Goal: Information Seeking & Learning: Learn about a topic

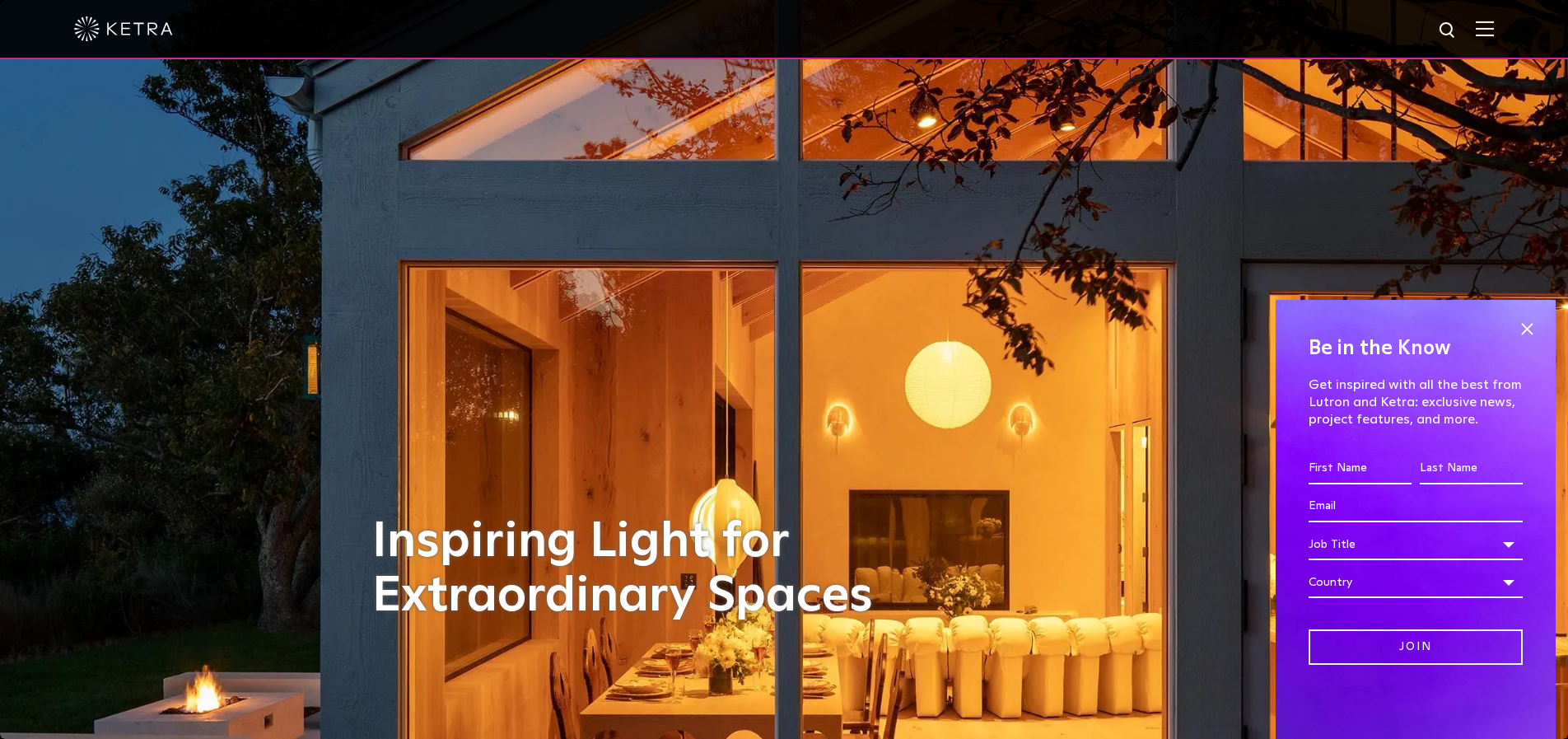
click at [1480, 28] on img at bounding box center [1484, 28] width 18 height 16
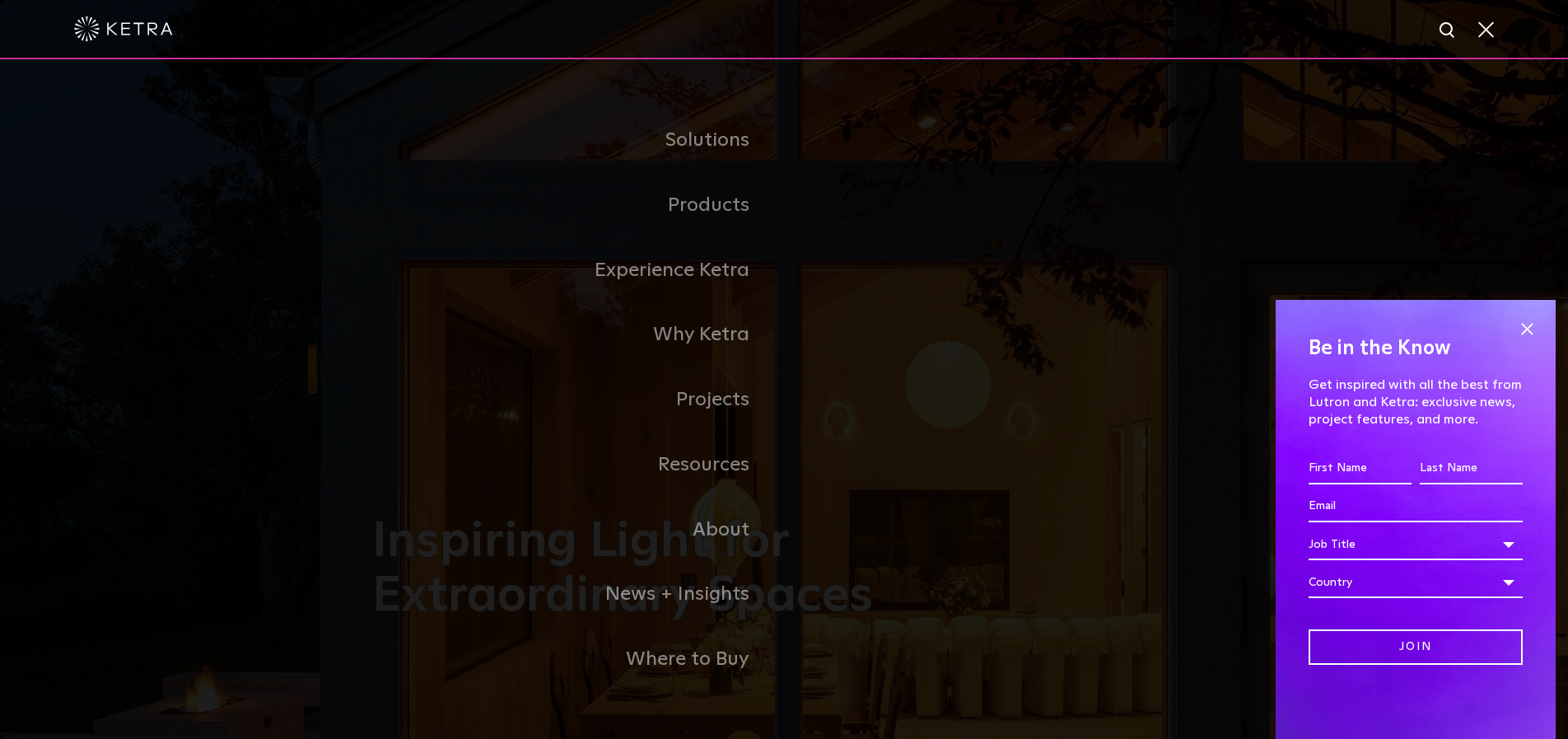
click at [1527, 341] on div "Be in the Know Get inspired with all the best from Lutron and [PERSON_NAME]: ex…" at bounding box center [1415, 519] width 280 height 439
click at [879, 222] on link "Residential Products" at bounding box center [1003, 223] width 386 height 24
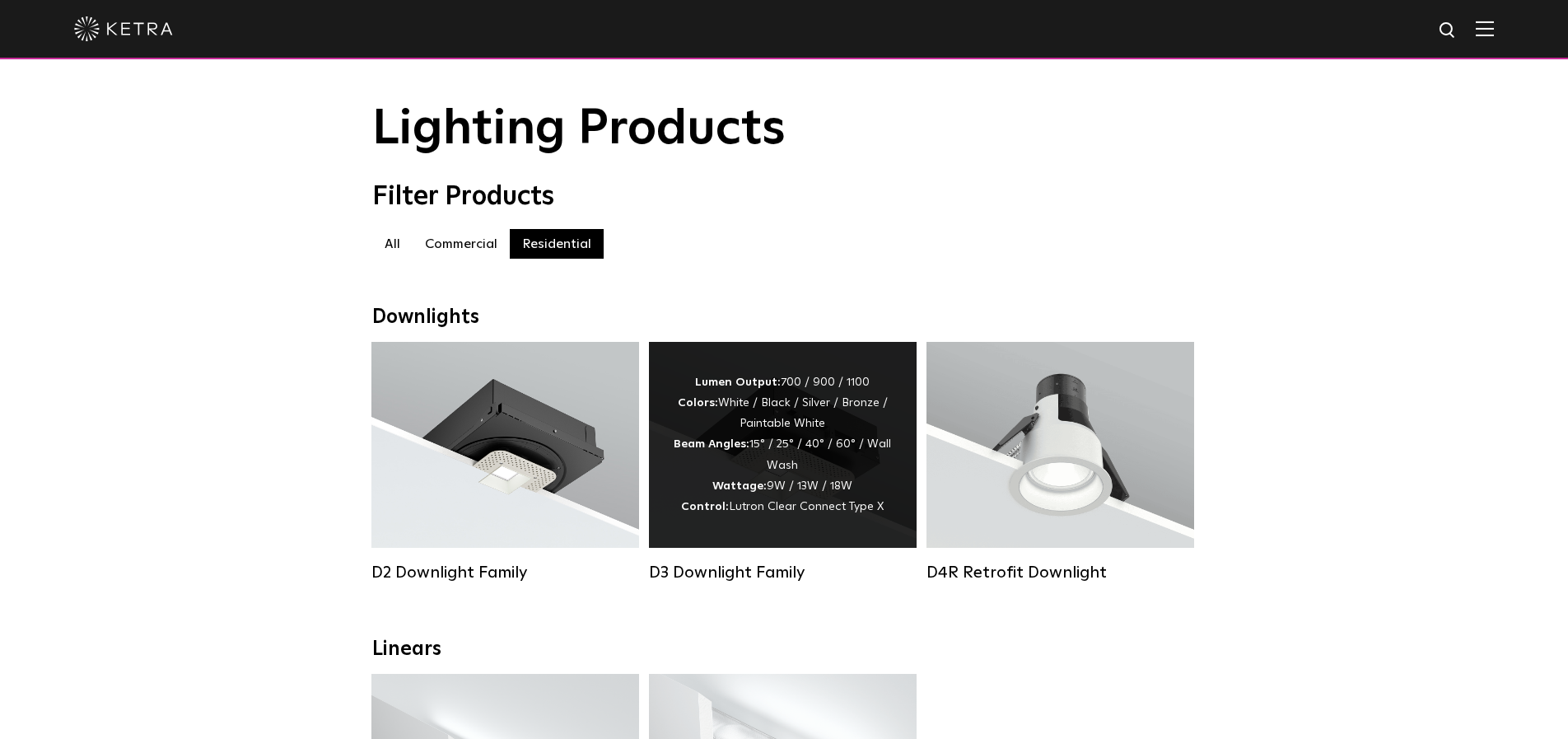
scroll to position [32, 0]
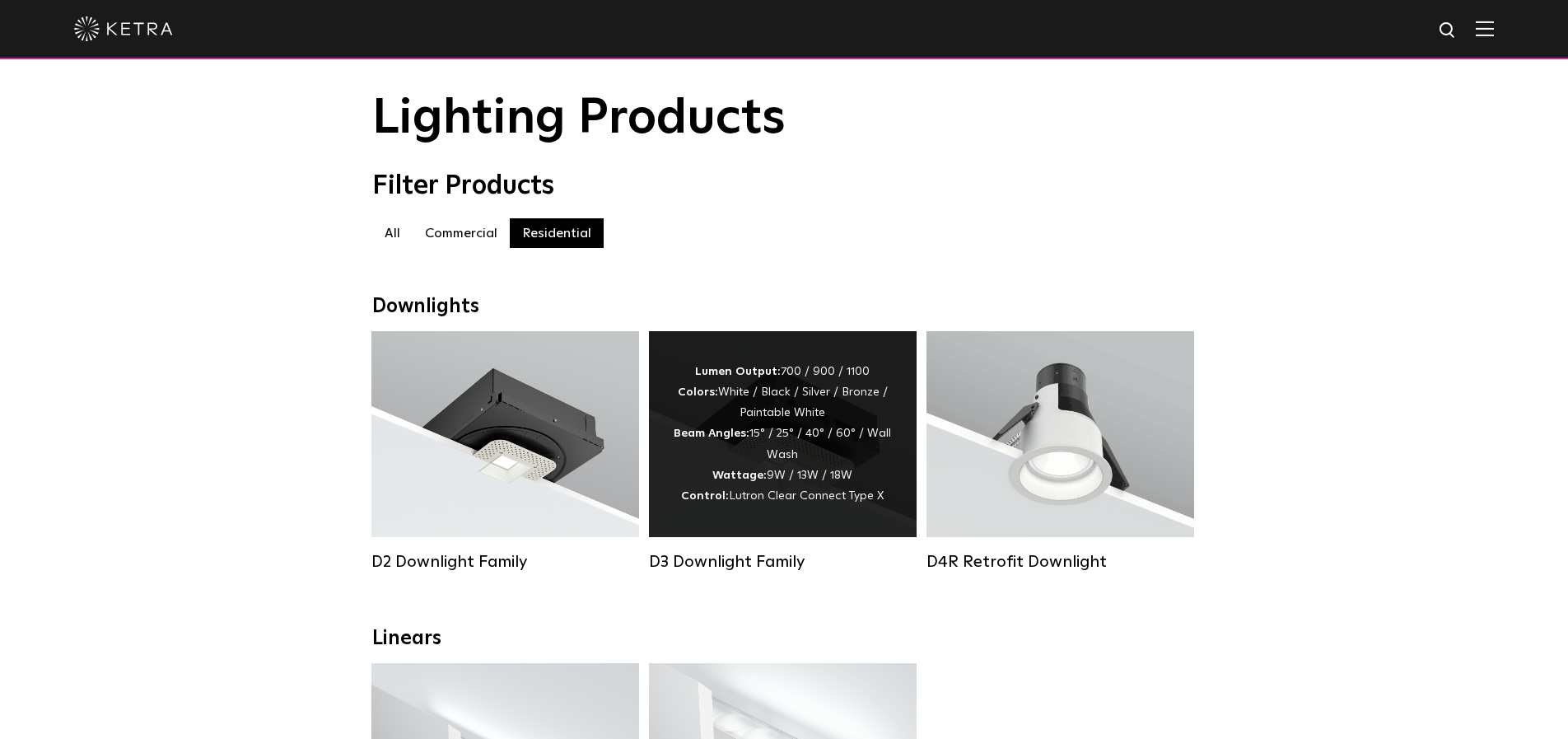
click at [762, 558] on div "D3 Downlight Family" at bounding box center [783, 561] width 267 height 20
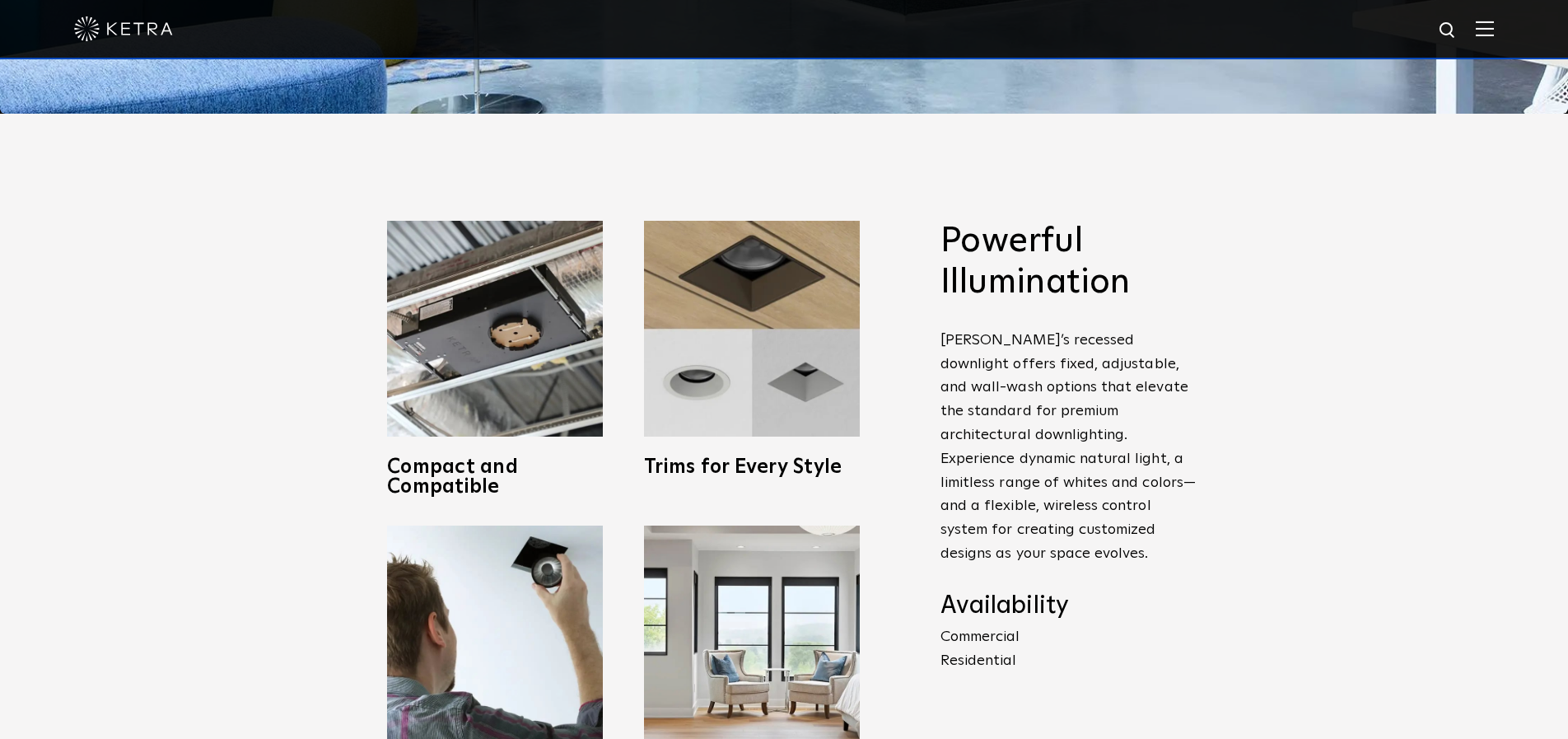
scroll to position [709, 0]
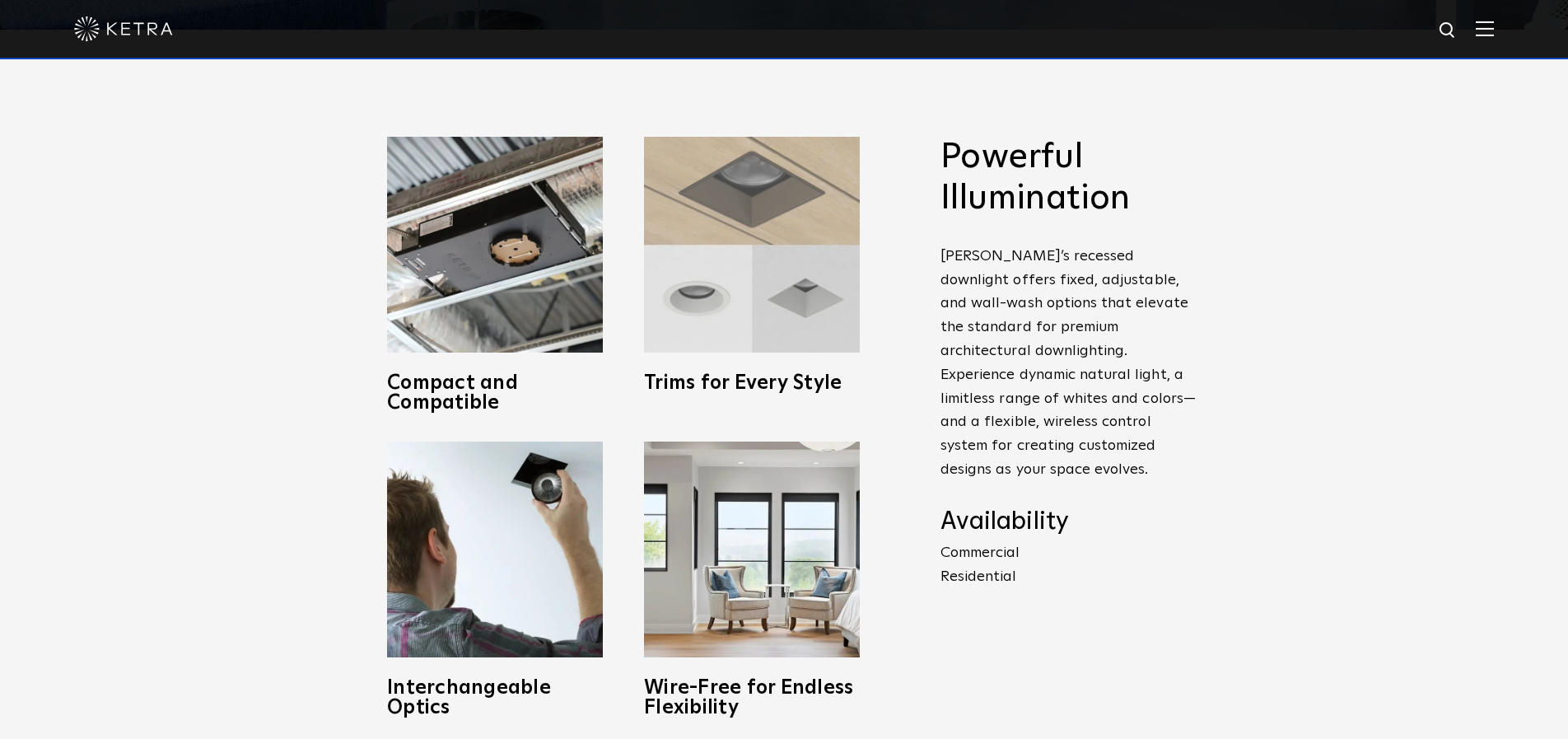
click at [776, 318] on img at bounding box center [752, 245] width 216 height 216
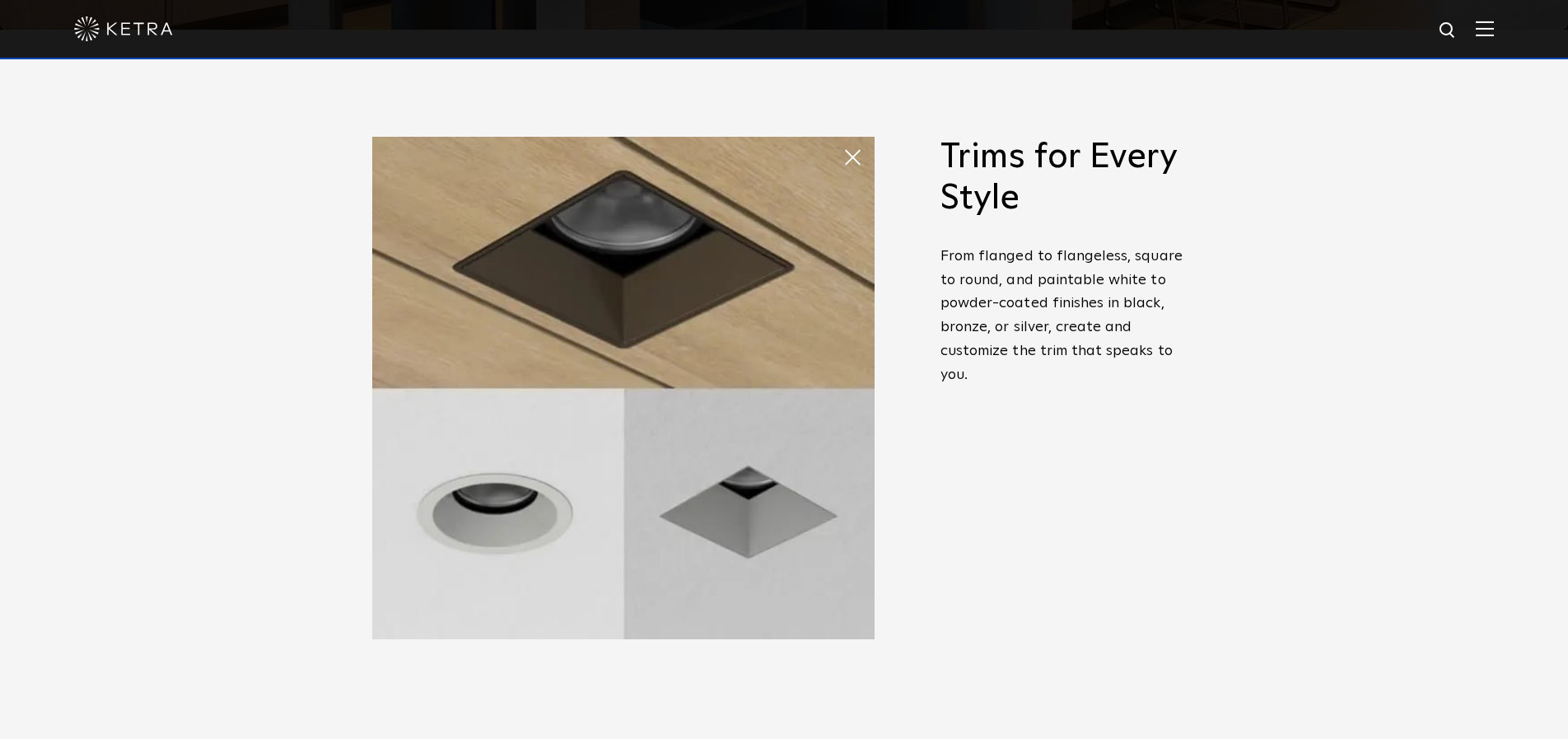
click at [843, 152] on span at bounding box center [859, 157] width 33 height 33
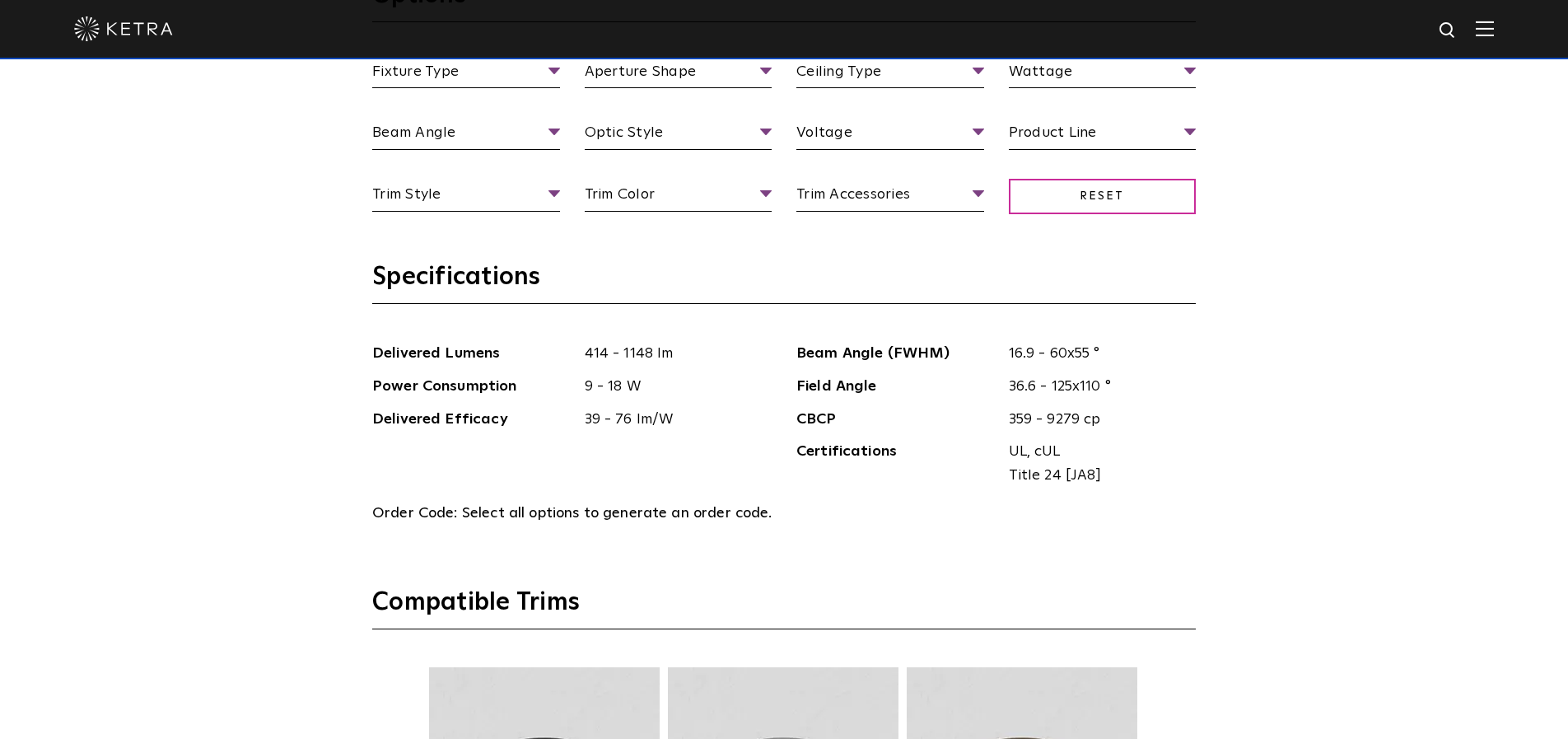
scroll to position [1494, 0]
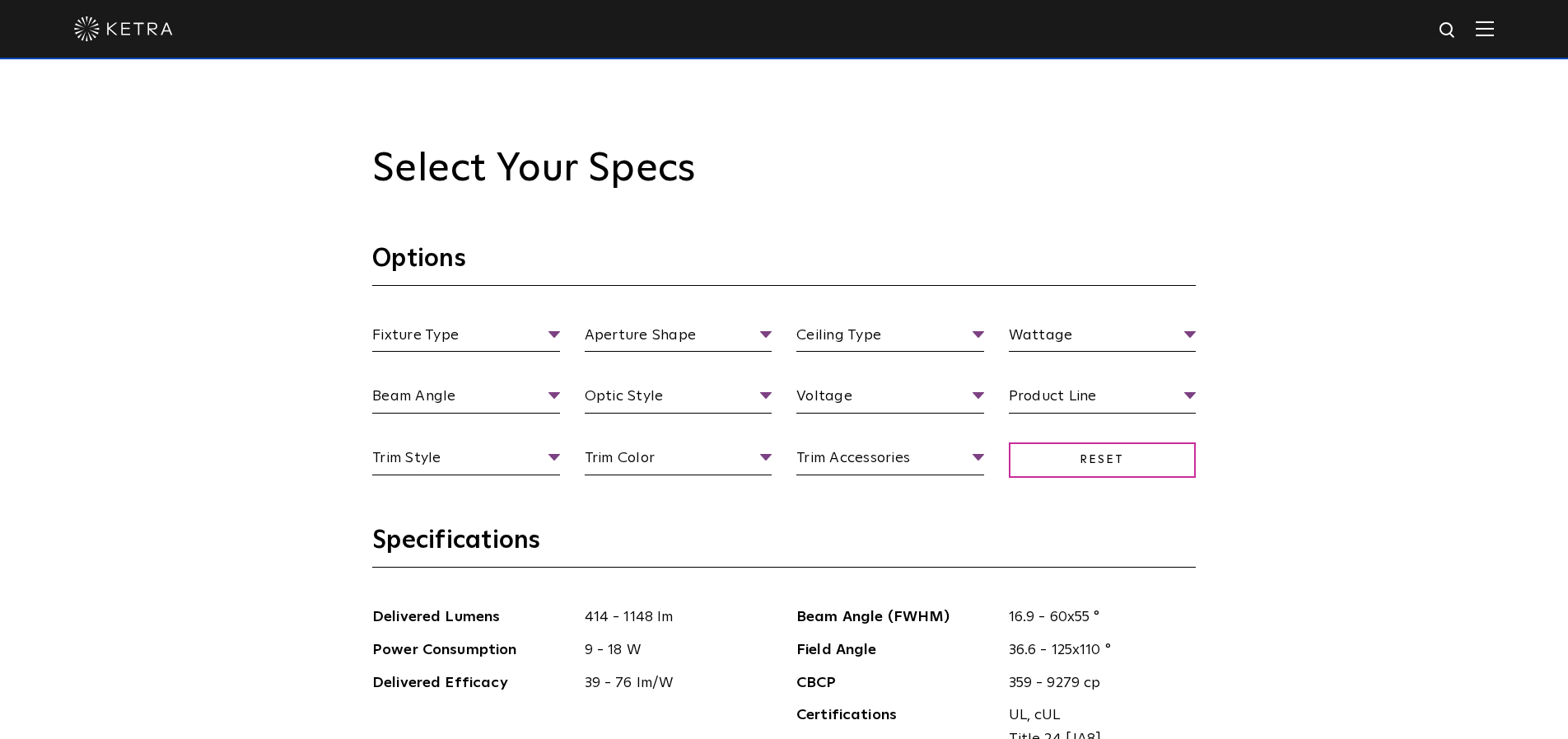
click at [470, 446] on div "Fixture Type Fixture Type Adjustable Fixed Wall Wash Aperture Shape Aperture Sh…" at bounding box center [784, 416] width 849 height 185
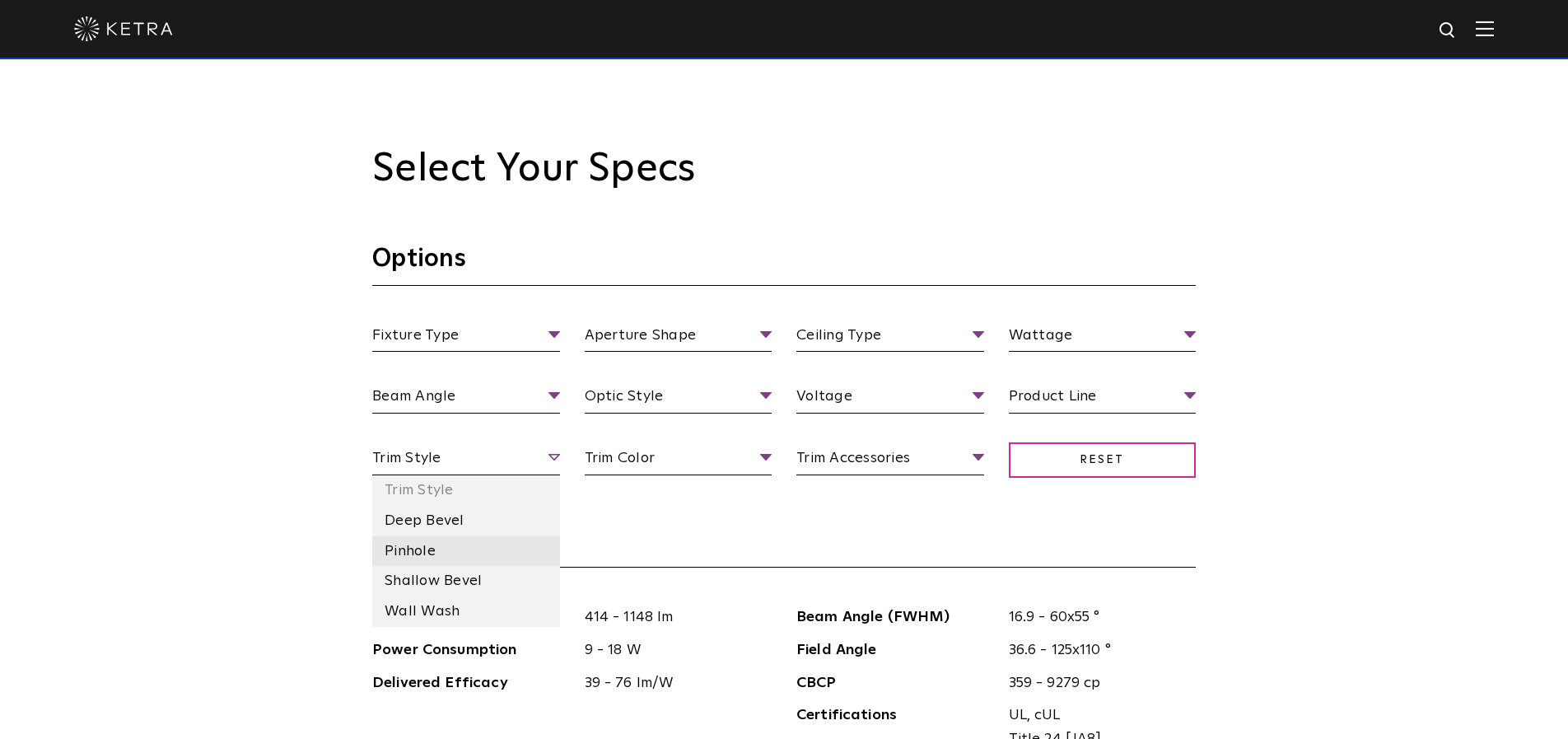
click at [467, 557] on li "Pinhole" at bounding box center [467, 551] width 188 height 30
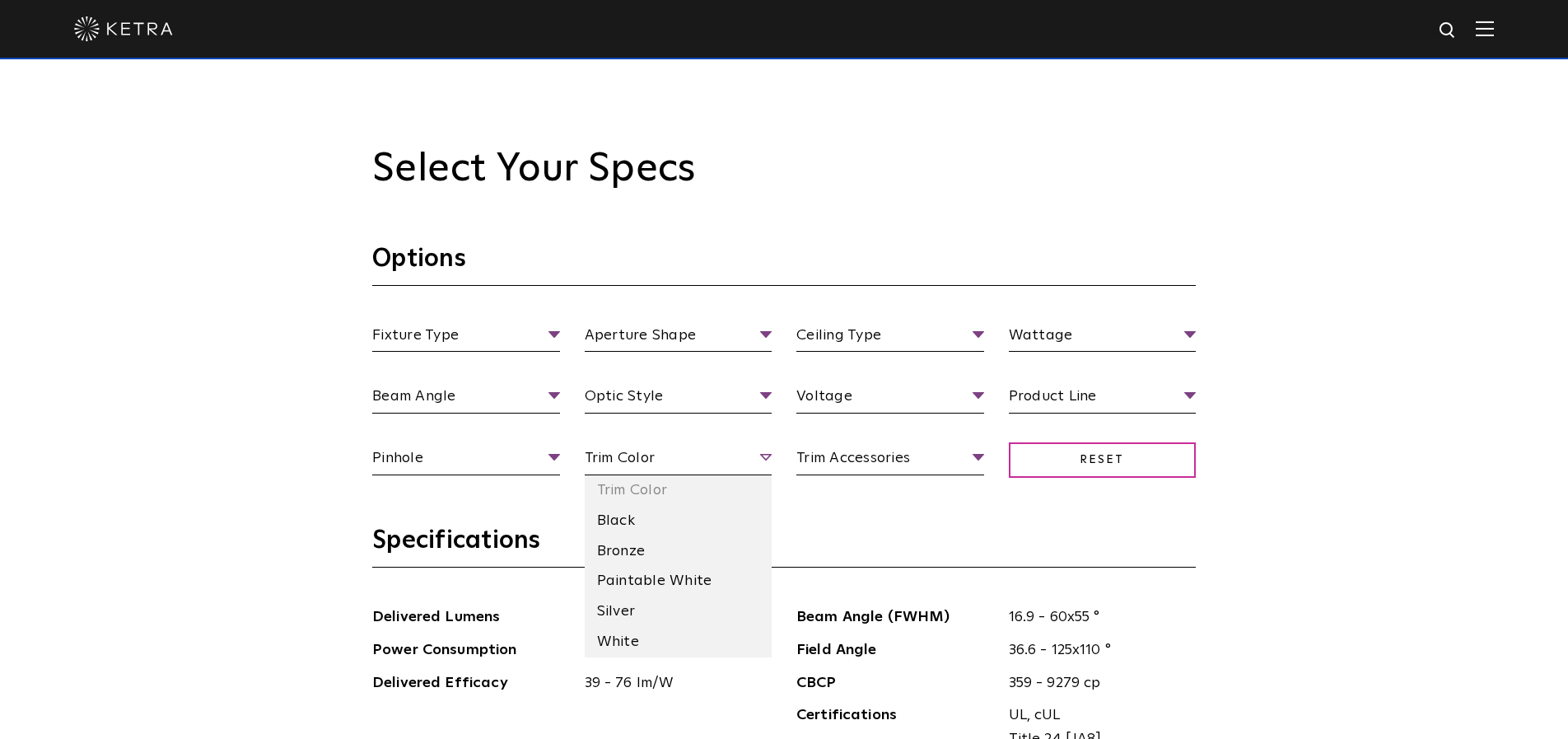
click at [607, 471] on span "Trim Color" at bounding box center [679, 460] width 188 height 28
click at [633, 629] on li "White" at bounding box center [679, 642] width 188 height 30
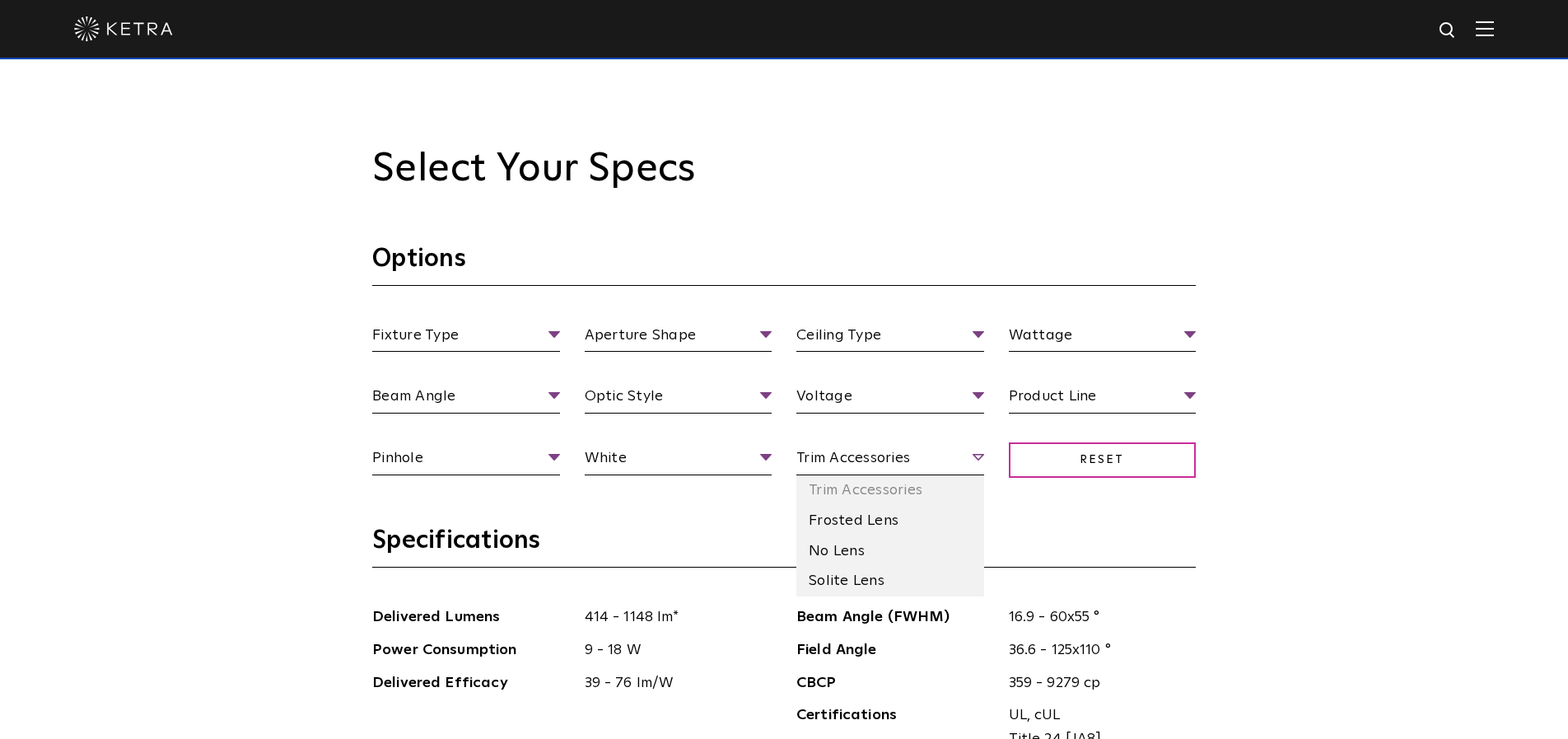
click at [814, 463] on span "Trim Accessories" at bounding box center [891, 460] width 188 height 28
click at [839, 569] on li "Solite Lens" at bounding box center [891, 580] width 188 height 30
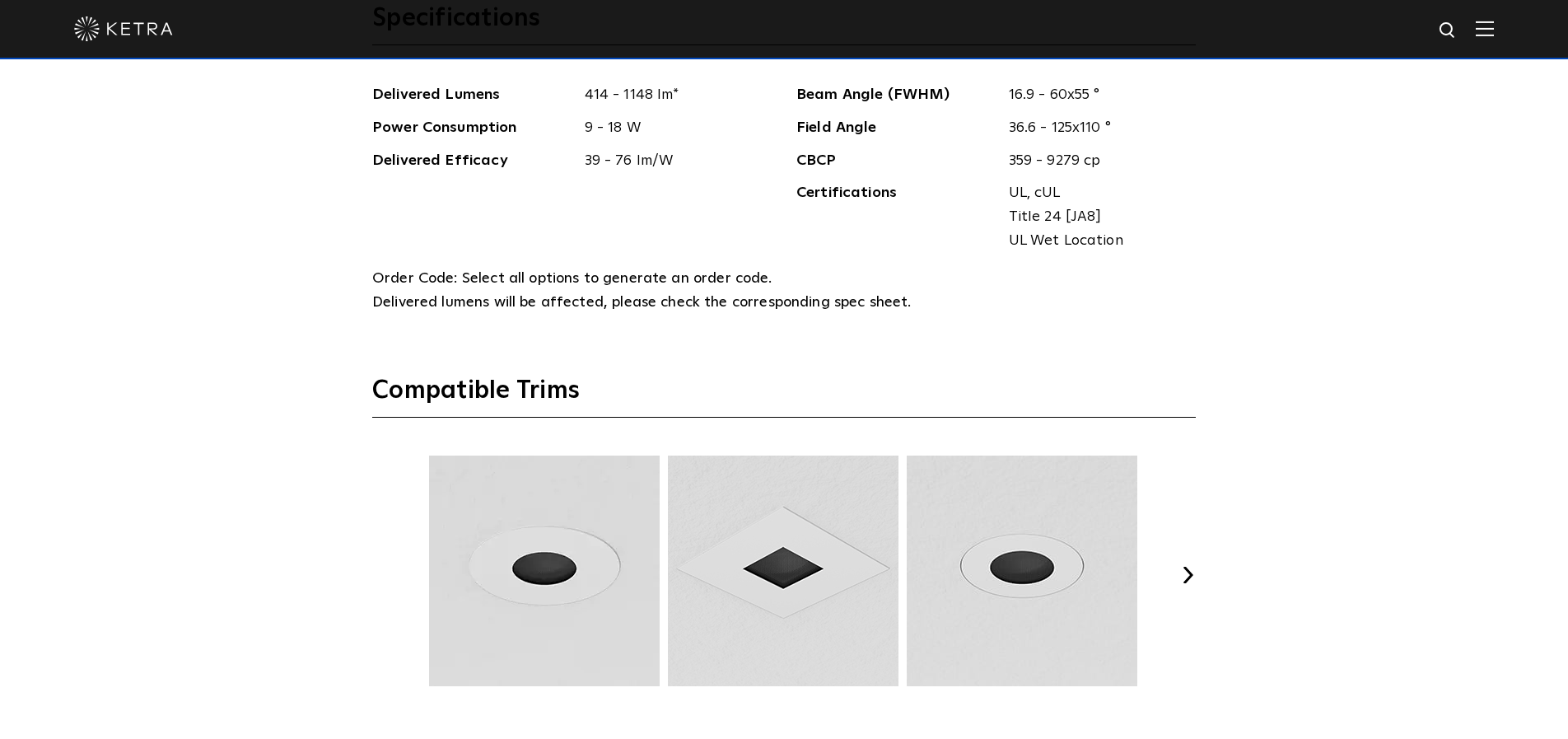
scroll to position [2076, 0]
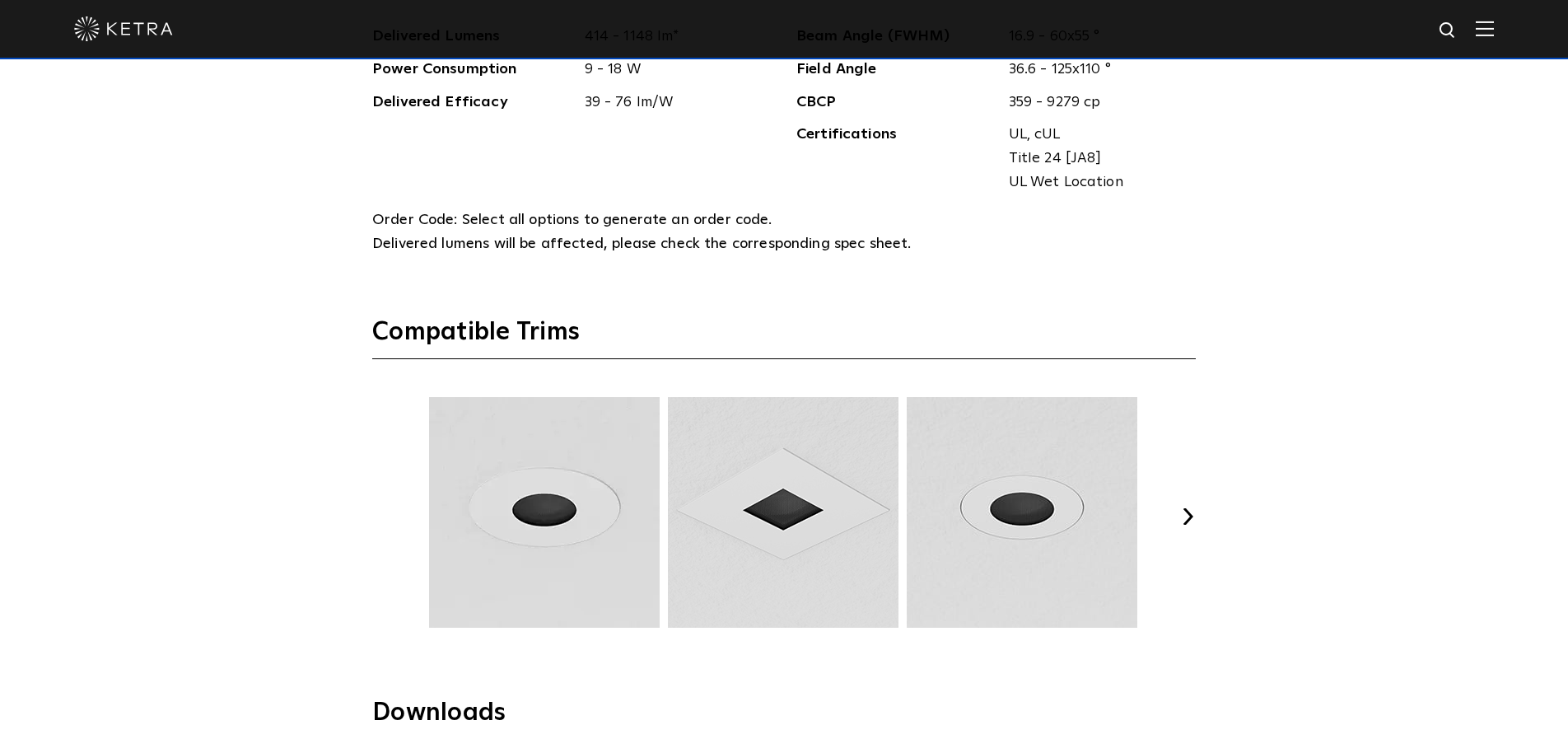
click at [1184, 517] on button "Next" at bounding box center [1188, 516] width 16 height 16
click at [1186, 517] on button "Next" at bounding box center [1188, 516] width 16 height 16
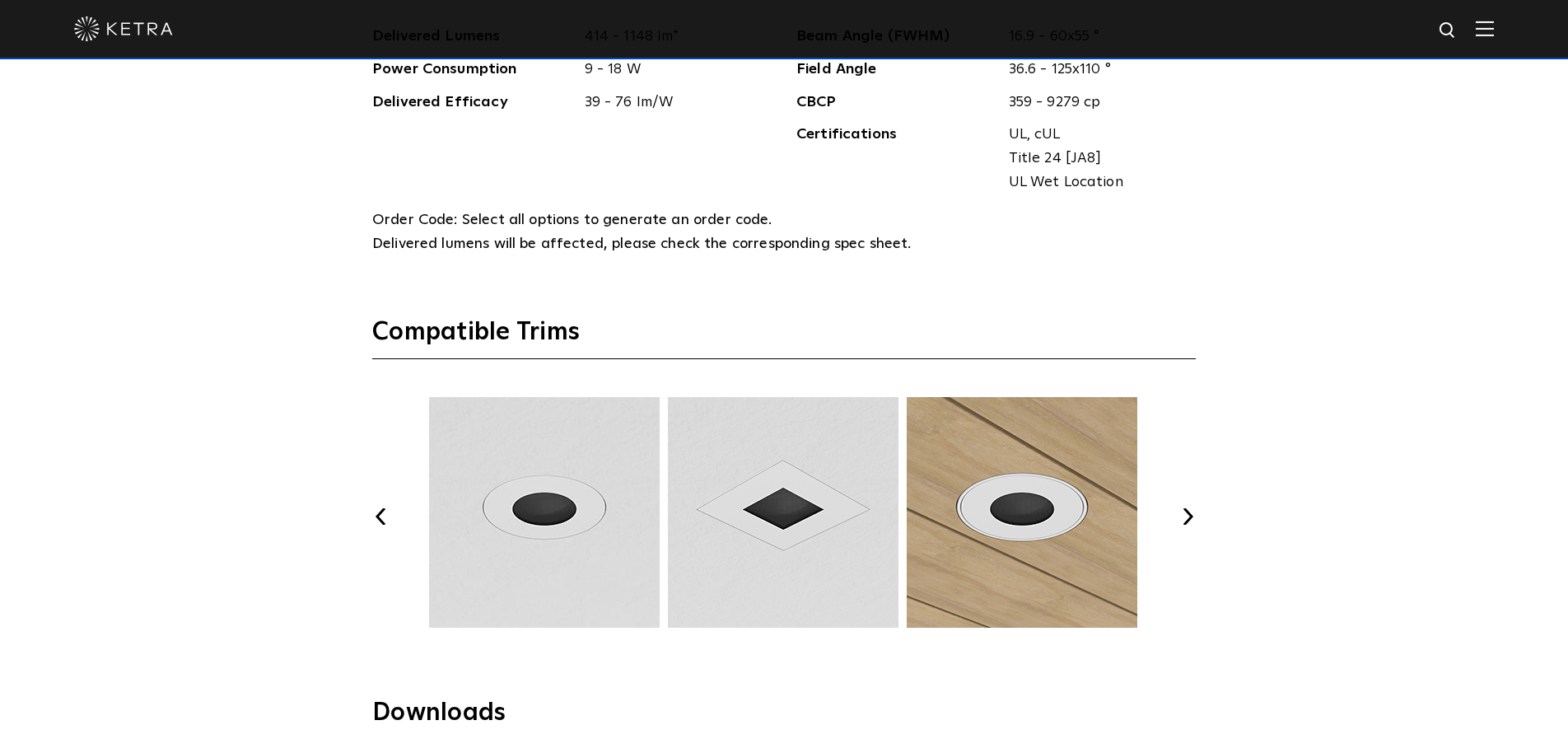
click at [760, 510] on img at bounding box center [783, 511] width 235 height 230
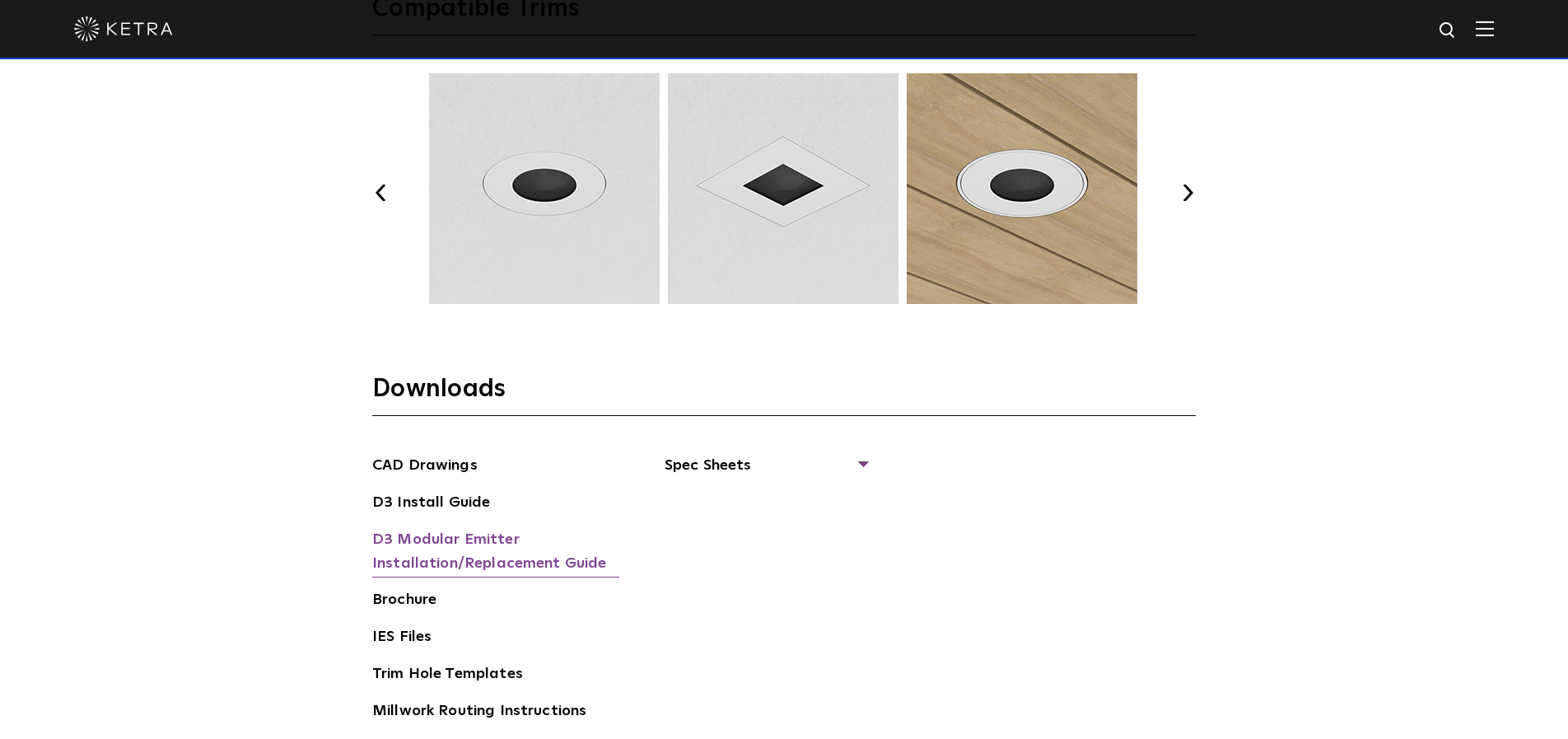
scroll to position [2464, 0]
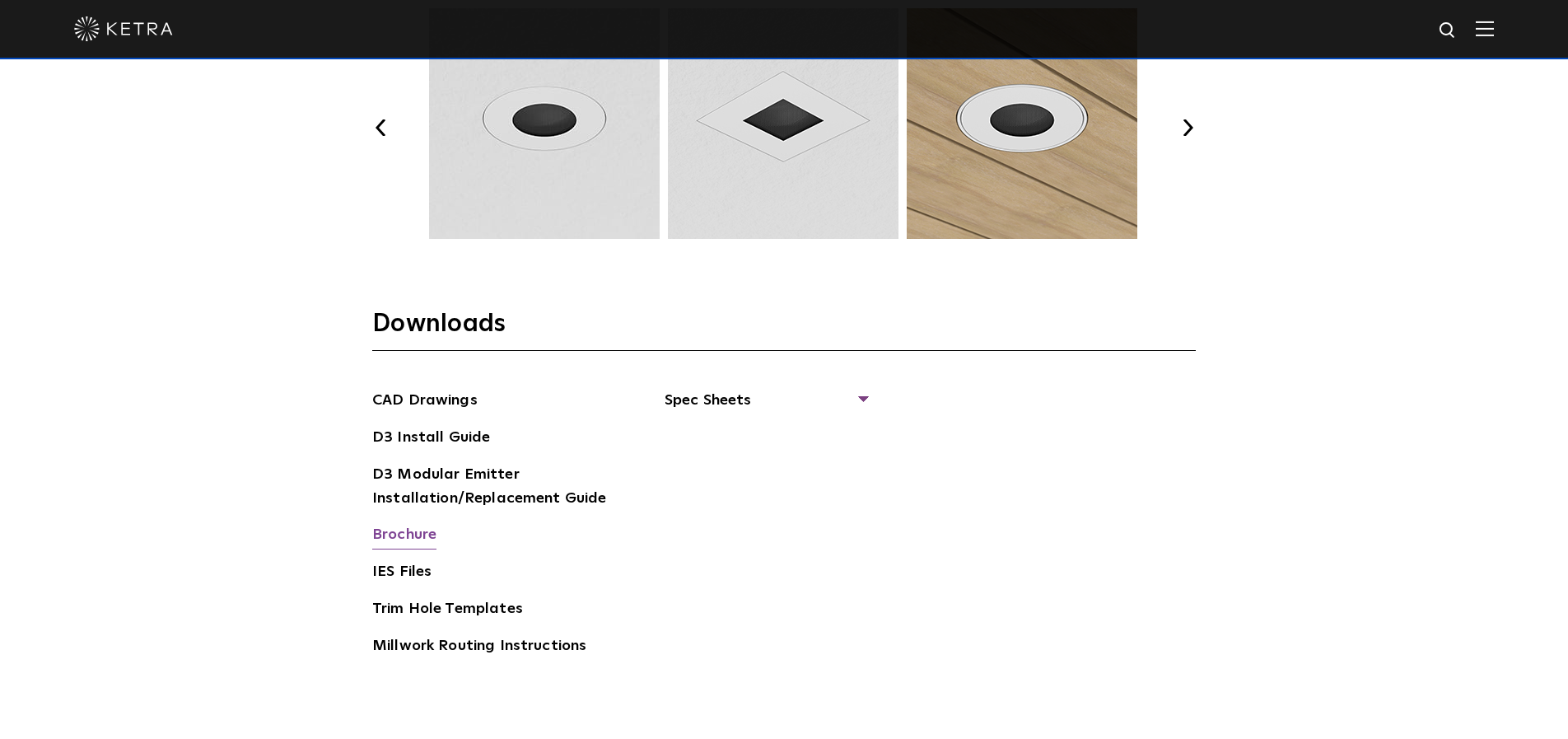
click at [418, 536] on link "Brochure" at bounding box center [405, 535] width 64 height 27
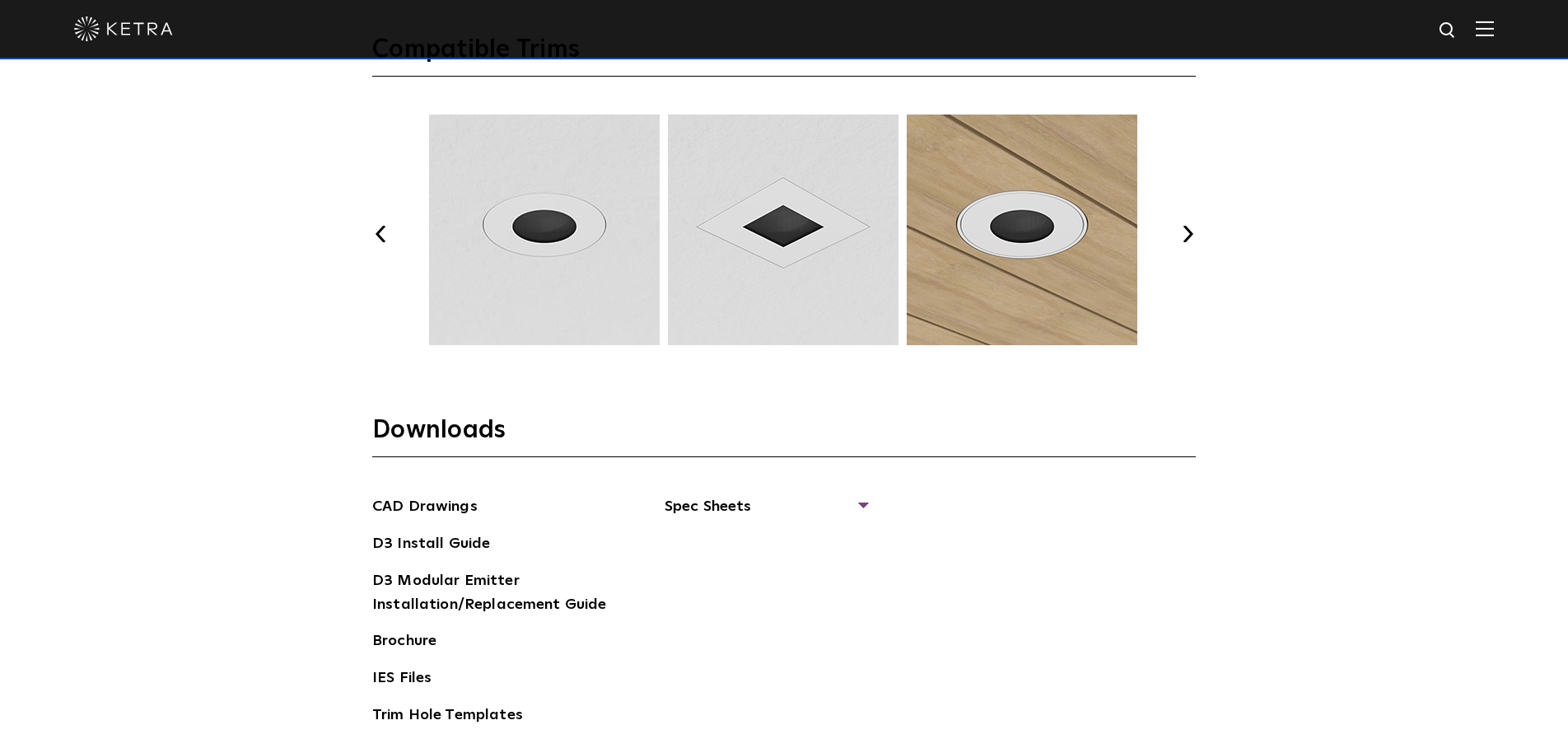
scroll to position [2189, 0]
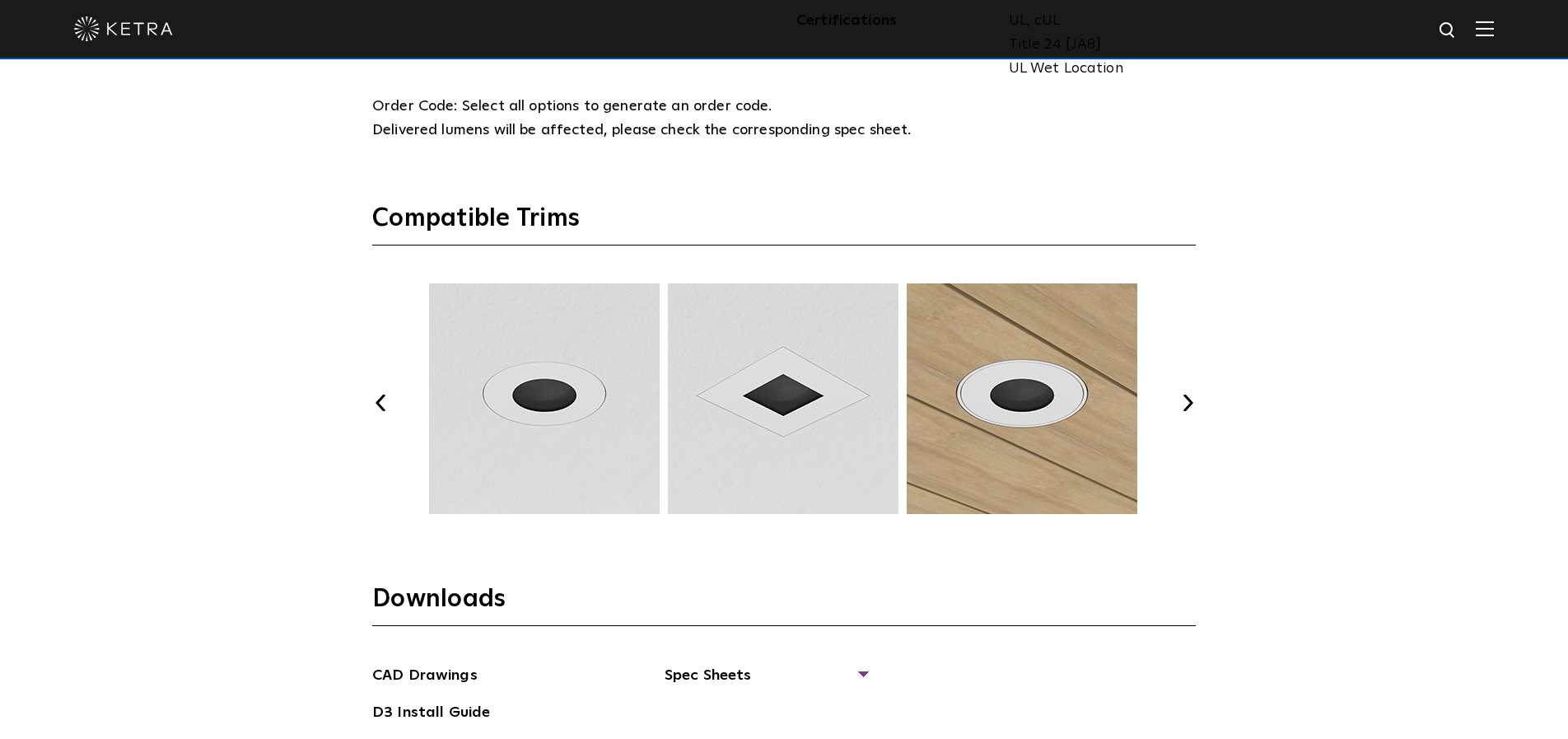
click at [781, 417] on img at bounding box center [783, 398] width 235 height 230
click at [775, 401] on img at bounding box center [783, 398] width 235 height 230
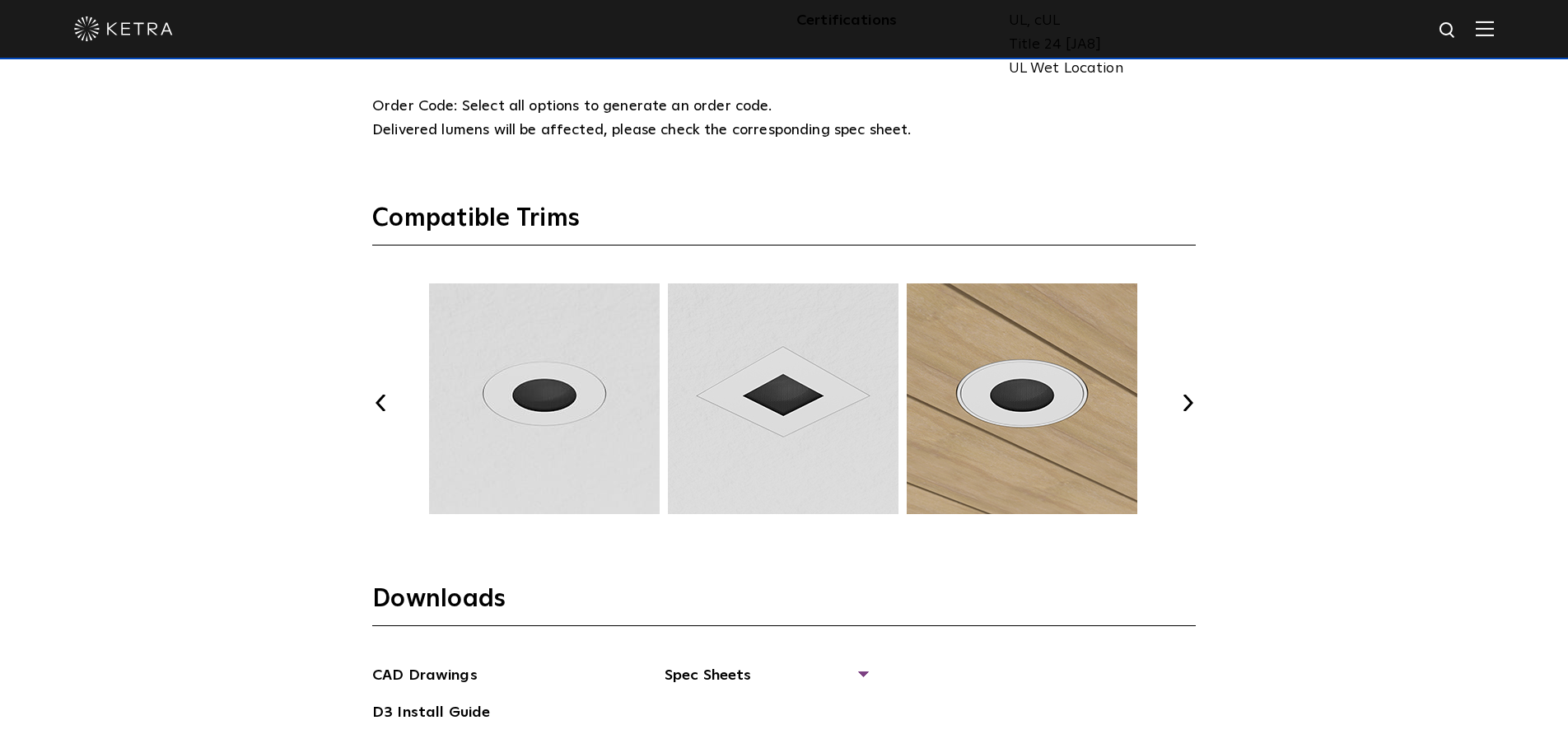
click at [775, 401] on img at bounding box center [783, 398] width 235 height 230
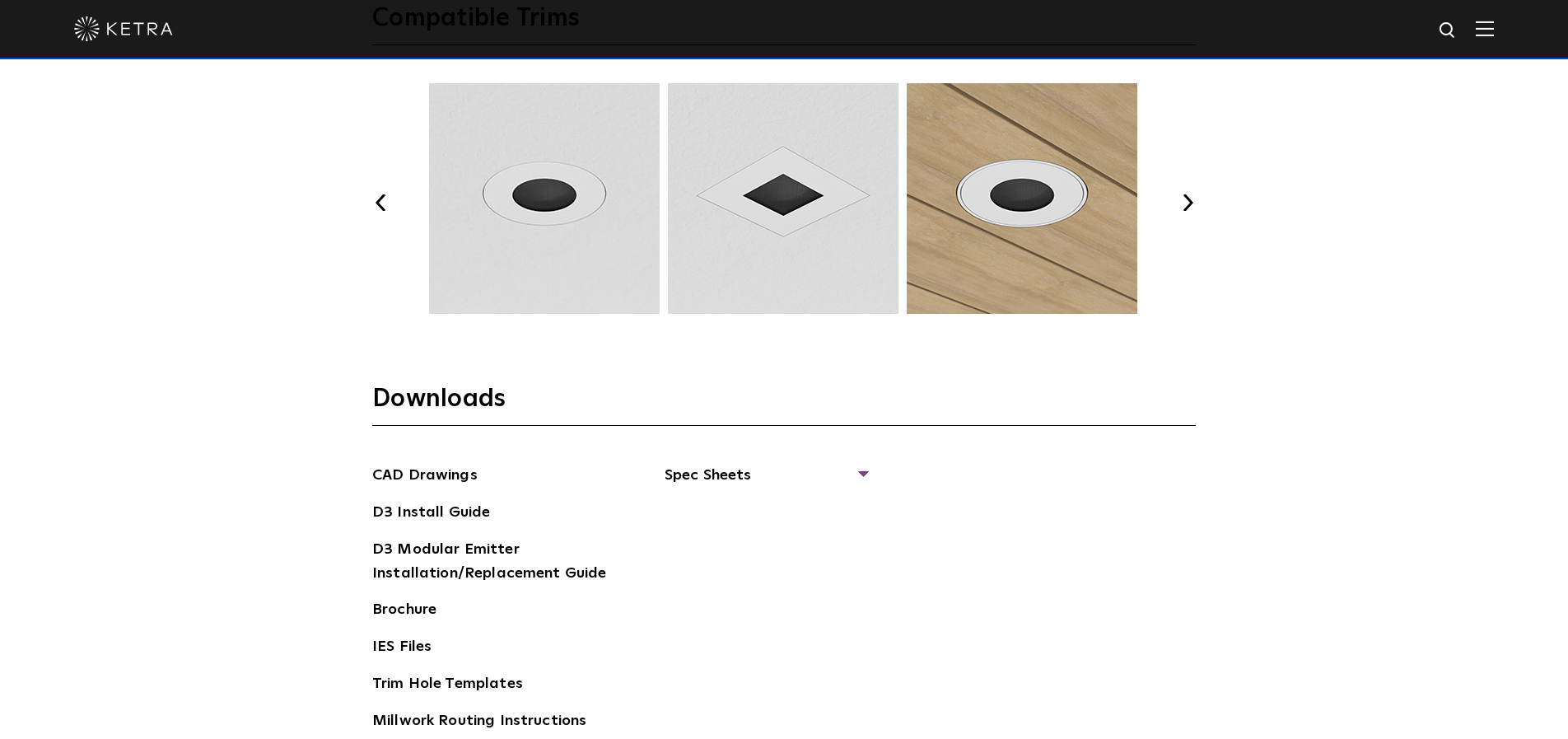
scroll to position [2474, 0]
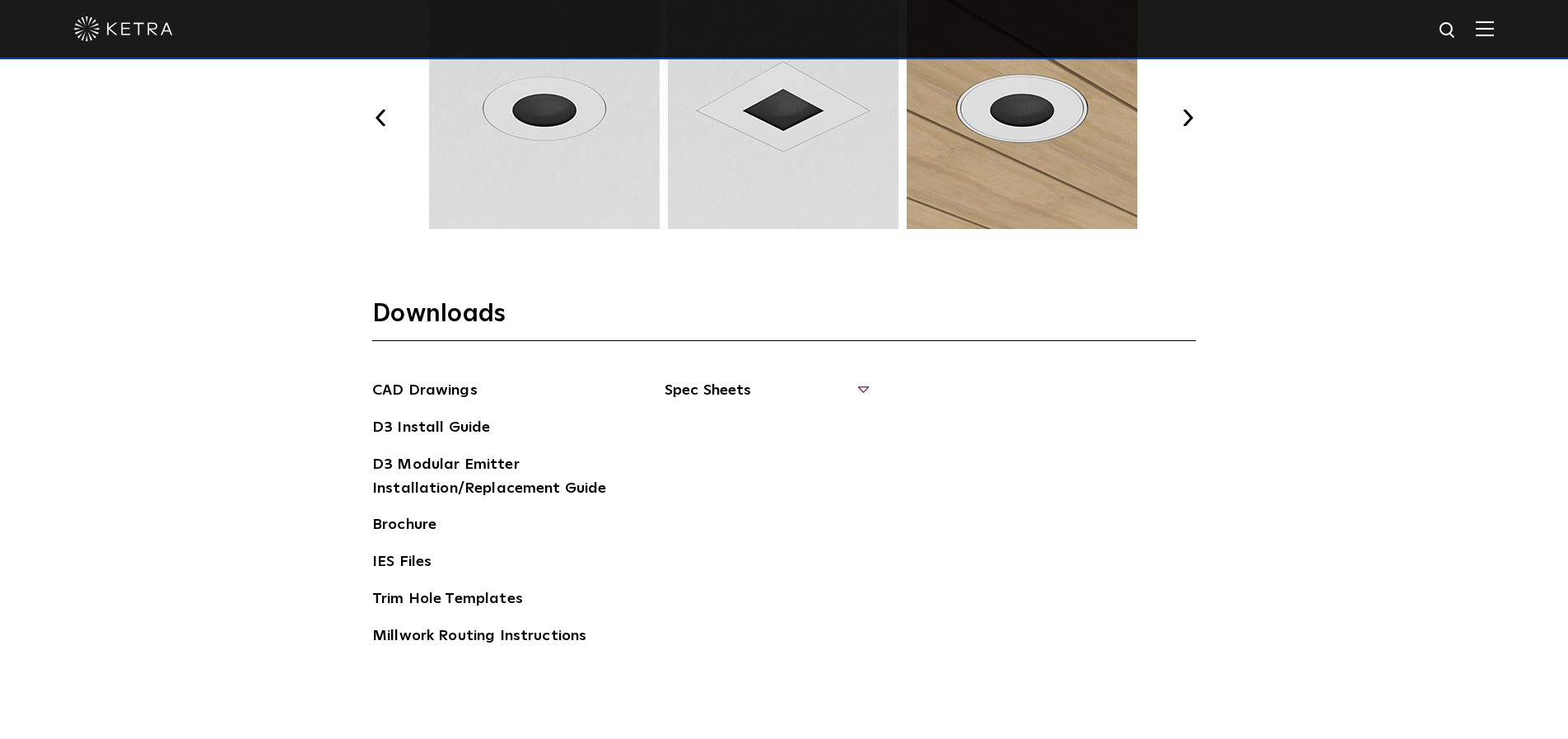
click at [865, 392] on span "Spec Sheets" at bounding box center [766, 397] width 202 height 36
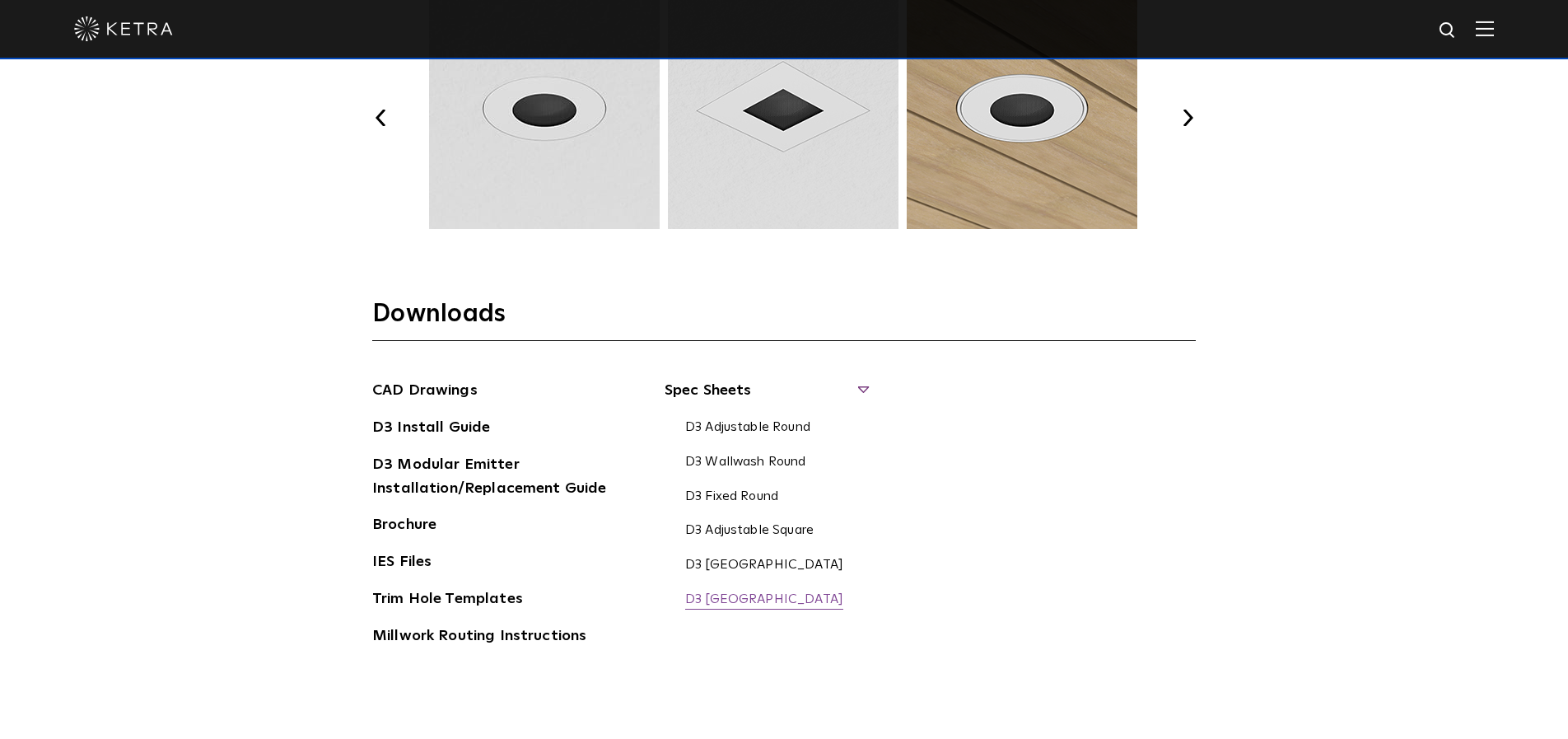
click at [738, 599] on link "D3 Fixed Square" at bounding box center [764, 600] width 158 height 18
